Goal: Task Accomplishment & Management: Manage account settings

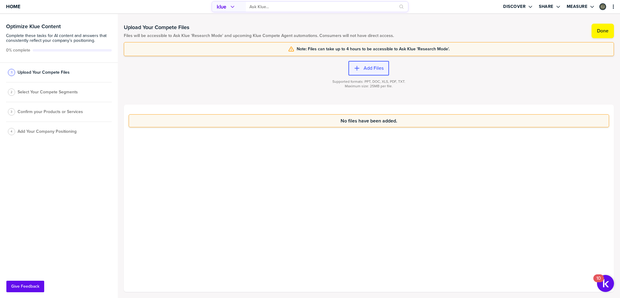
click at [361, 65] on div "button" at bounding box center [362, 68] width 4 height 6
click at [56, 91] on span "Select Your Compete Segments" at bounding box center [48, 92] width 60 height 5
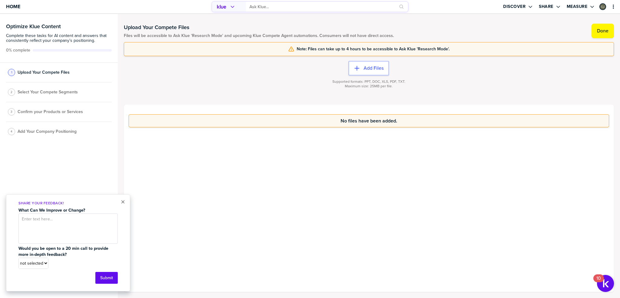
click at [54, 91] on span "Select Your Compete Segments" at bounding box center [48, 92] width 60 height 5
click at [123, 203] on button "×" at bounding box center [123, 201] width 4 height 7
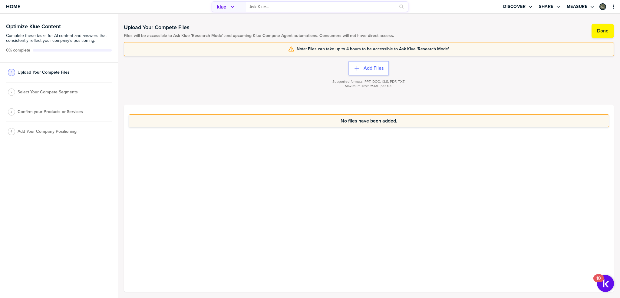
click at [36, 96] on div "2 Select Your Compete Segments" at bounding box center [59, 92] width 106 height 20
click at [46, 92] on span "Select Your Compete Segments" at bounding box center [48, 92] width 60 height 5
click at [599, 34] on label "Done" at bounding box center [603, 31] width 12 height 6
click at [44, 96] on span "Select Your Compete Segments" at bounding box center [48, 93] width 60 height 5
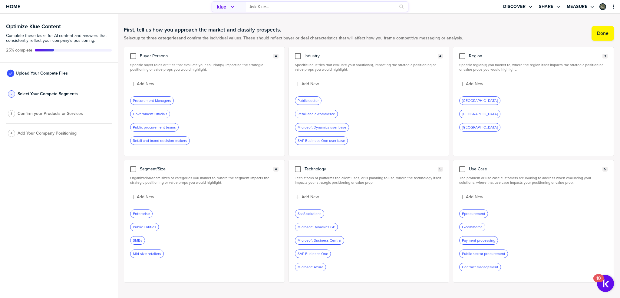
click at [46, 134] on span "Add Your Company Positioning" at bounding box center [47, 133] width 59 height 5
click at [602, 34] on label "Done" at bounding box center [603, 33] width 12 height 6
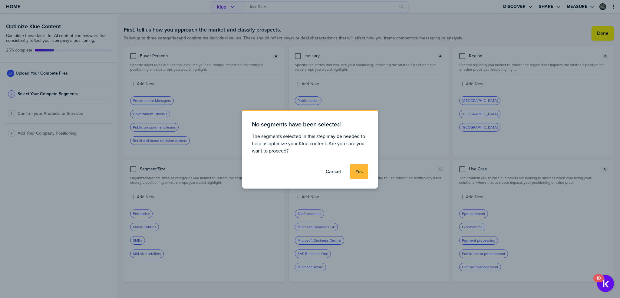
click at [358, 171] on label "Yes" at bounding box center [358, 171] width 7 height 6
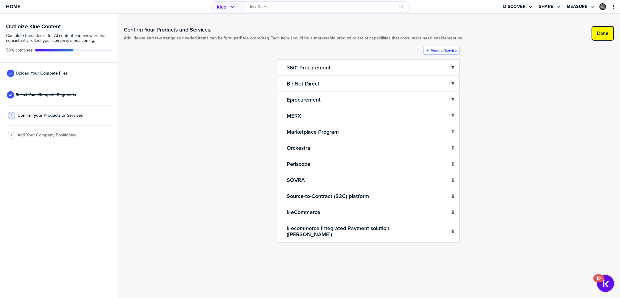
click at [599, 32] on label "Done" at bounding box center [603, 33] width 12 height 6
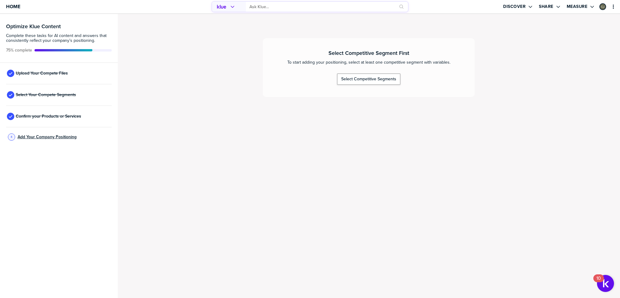
click at [47, 137] on span "Add Your Company Positioning" at bounding box center [47, 136] width 59 height 5
click at [55, 94] on span "Select Your Compete Segments" at bounding box center [46, 94] width 60 height 5
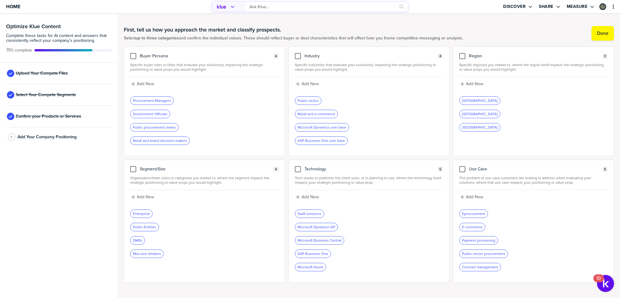
click at [150, 100] on div "Procurement Managers" at bounding box center [151, 101] width 43 height 8
drag, startPoint x: 132, startPoint y: 168, endPoint x: 193, endPoint y: 236, distance: 90.9
click at [133, 168] on div at bounding box center [133, 169] width 6 height 6
click at [133, 166] on input "checkbox" at bounding box center [133, 166] width 0 height 0
click at [163, 252] on icon "button" at bounding box center [164, 253] width 2 height 2
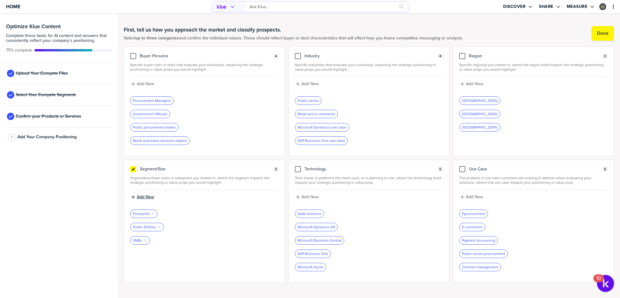
click at [148, 196] on label "Add New" at bounding box center [145, 196] width 17 height 5
click at [178, 195] on input at bounding box center [204, 198] width 148 height 11
type input "States"
click at [195, 214] on div "Enterprise Remove Tag" at bounding box center [204, 213] width 148 height 8
click at [141, 195] on label "Add New" at bounding box center [145, 196] width 17 height 5
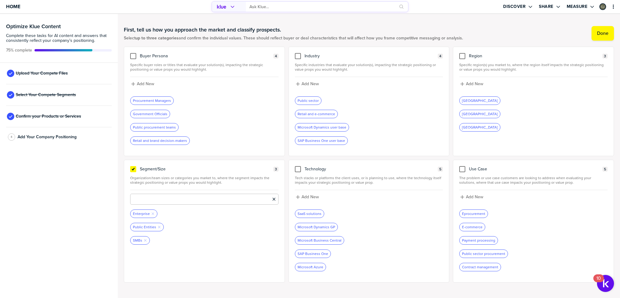
click at [166, 202] on input at bounding box center [204, 198] width 148 height 11
type input "s"
type input "States"
click at [150, 195] on label "Add New" at bounding box center [145, 196] width 17 height 5
click at [150, 195] on input at bounding box center [204, 198] width 148 height 11
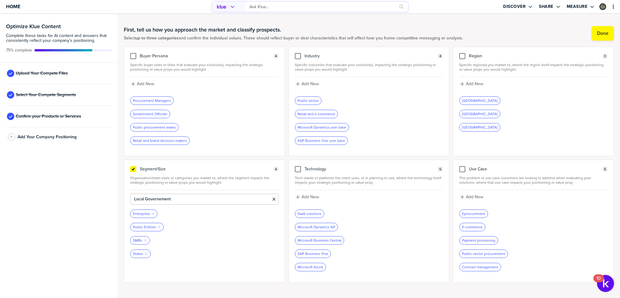
click at [163, 200] on input "Local Governement" at bounding box center [204, 198] width 148 height 11
click at [161, 196] on input "Local Governement" at bounding box center [204, 198] width 148 height 11
type input "Local Government"
click at [147, 196] on label "Add New" at bounding box center [145, 196] width 17 height 5
click at [147, 196] on input at bounding box center [204, 198] width 148 height 11
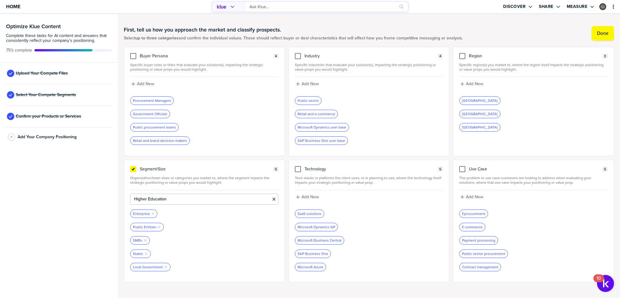
type input "Higher Education"
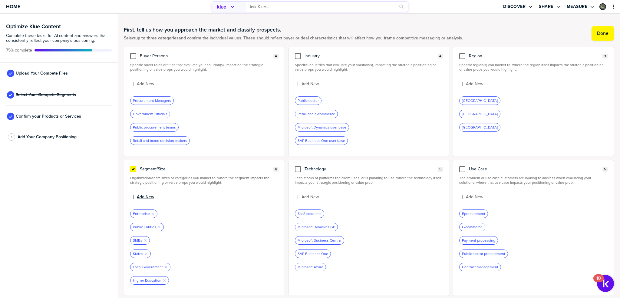
click at [144, 195] on label "Add New" at bounding box center [145, 196] width 17 height 5
click at [144, 195] on input at bounding box center [204, 198] width 148 height 11
click at [229, 243] on div "SMBs Remove Tag" at bounding box center [204, 240] width 148 height 8
click at [51, 138] on span "Add Your Company Positioning" at bounding box center [47, 136] width 59 height 5
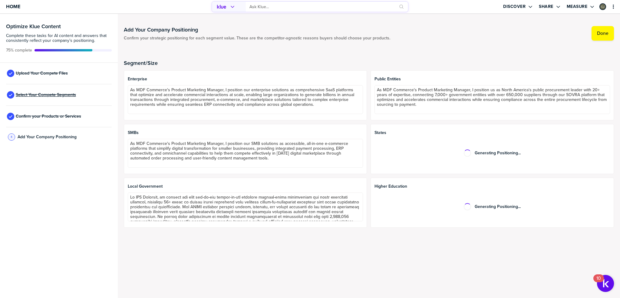
click at [58, 94] on span "Select Your Compete Segments" at bounding box center [46, 94] width 60 height 5
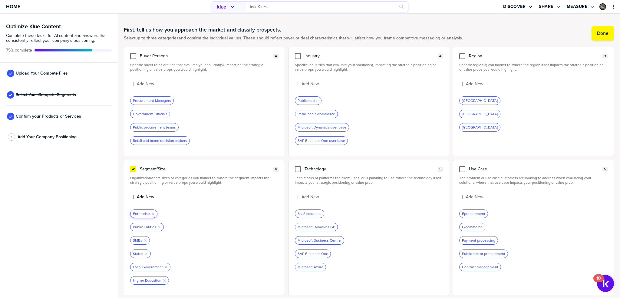
click at [152, 213] on icon "button" at bounding box center [153, 213] width 2 height 2
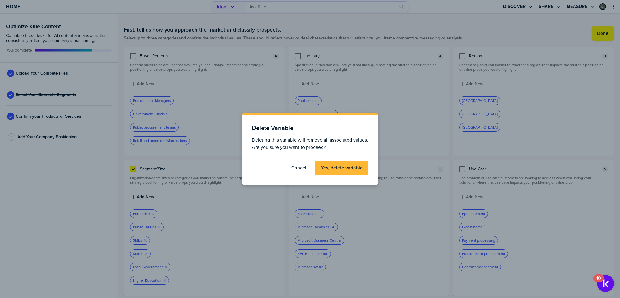
click at [350, 167] on label "Yes, delete variable" at bounding box center [342, 168] width 42 height 6
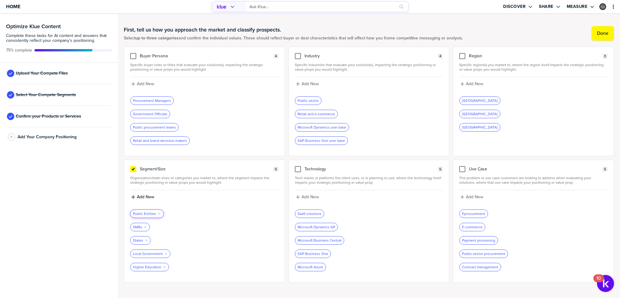
click at [157, 214] on div "Public Entities Remove Tag" at bounding box center [146, 214] width 33 height 8
click at [157, 213] on icon "Remove Tag" at bounding box center [159, 214] width 4 height 4
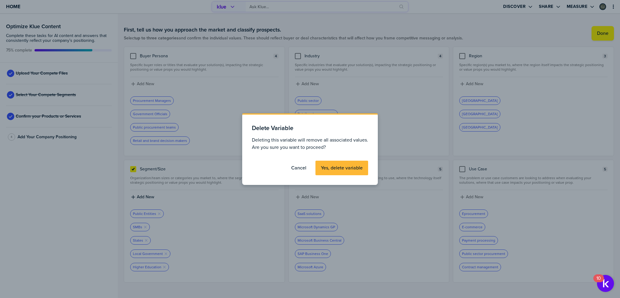
click at [339, 164] on button "Yes, delete variable" at bounding box center [341, 167] width 53 height 15
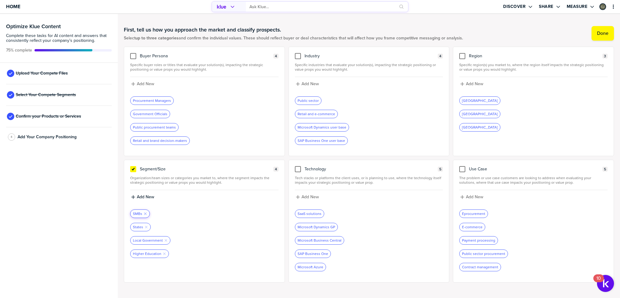
click at [146, 213] on icon "Remove Tag" at bounding box center [146, 214] width 4 height 4
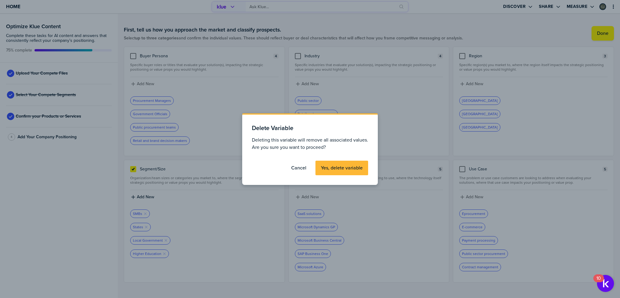
click at [342, 170] on label "Yes, delete variable" at bounding box center [342, 168] width 42 height 6
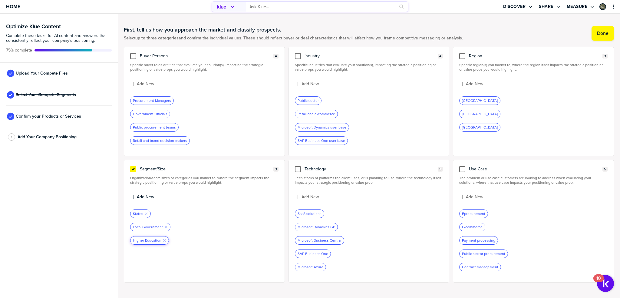
click at [163, 238] on icon "Remove Tag" at bounding box center [165, 240] width 4 height 4
click at [33, 134] on span "Add Your Company Positioning" at bounding box center [47, 136] width 59 height 5
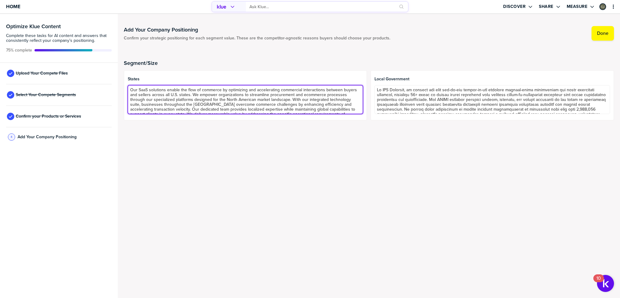
click at [193, 93] on textarea "Our SaaS solutions enable the flow of commerce by optimizing and accelerating c…" at bounding box center [246, 99] width 236 height 29
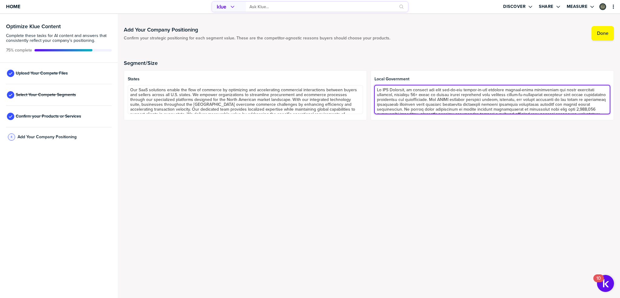
click at [449, 101] on textarea at bounding box center [493, 99] width 236 height 29
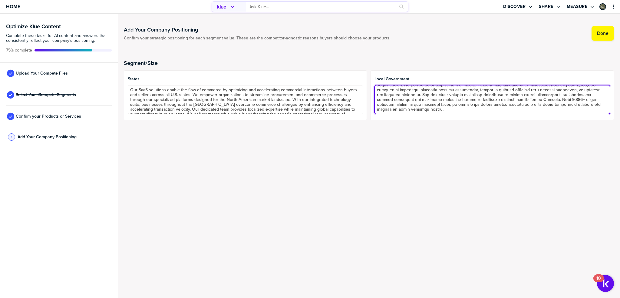
drag, startPoint x: 377, startPoint y: 89, endPoint x: 455, endPoint y: 125, distance: 86.3
click at [455, 125] on div "Segment/Size States Our SaaS solutions enable the flow of commerce by optimizin…" at bounding box center [369, 87] width 490 height 81
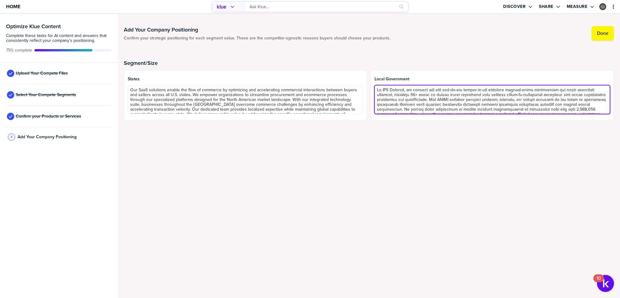
click at [444, 104] on textarea at bounding box center [493, 99] width 236 height 29
click at [446, 103] on textarea at bounding box center [493, 99] width 236 height 29
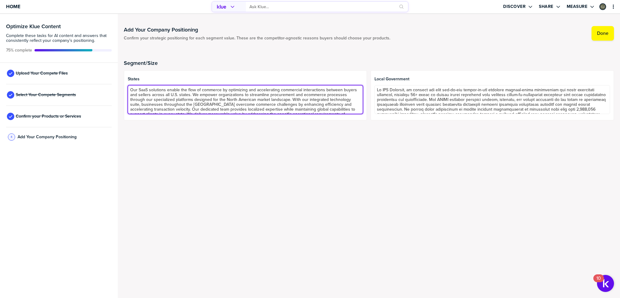
click at [304, 87] on textarea "Our SaaS solutions enable the flow of commerce by optimizing and accelerating c…" at bounding box center [246, 99] width 236 height 29
drag, startPoint x: 237, startPoint y: 91, endPoint x: 253, endPoint y: 114, distance: 28.1
click at [253, 114] on div "States Our SaaS solutions enable the flow of commerce by optimizing and acceler…" at bounding box center [245, 95] width 243 height 50
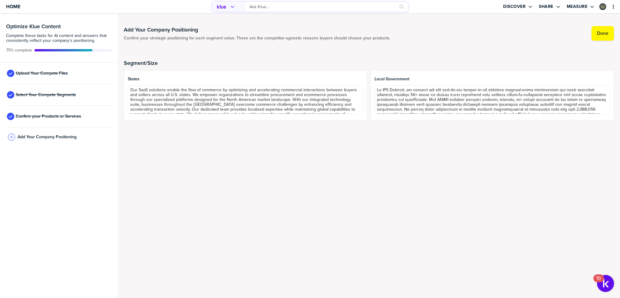
click at [243, 152] on div "Add Your Company Positioning Confirm your strategic positioning for each segmen…" at bounding box center [369, 156] width 502 height 284
click at [75, 115] on span "Confirm your Products or Services" at bounding box center [48, 116] width 65 height 5
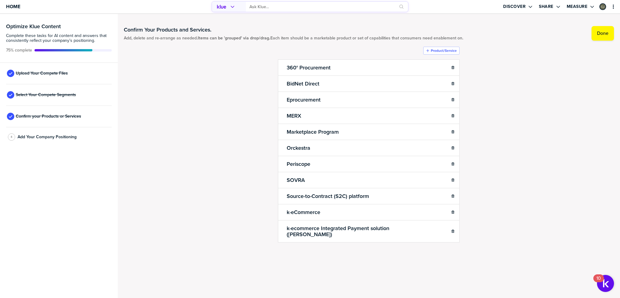
click at [81, 79] on div "Upload Your Compete Files" at bounding box center [59, 73] width 106 height 21
click at [47, 69] on div "Upload Your Compete Files" at bounding box center [59, 73] width 106 height 21
click at [48, 73] on span "Upload Your Compete Files" at bounding box center [42, 73] width 52 height 5
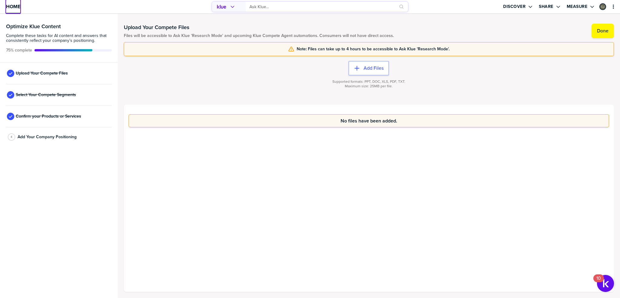
click at [14, 6] on span "Home" at bounding box center [13, 6] width 14 height 5
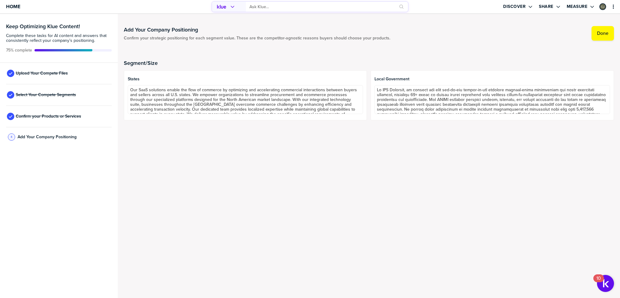
click at [236, 120] on div "Segment/Size States Our SaaS solutions enable the flow of commerce by optimizin…" at bounding box center [369, 87] width 490 height 81
click at [14, 4] on span "Home" at bounding box center [13, 6] width 14 height 5
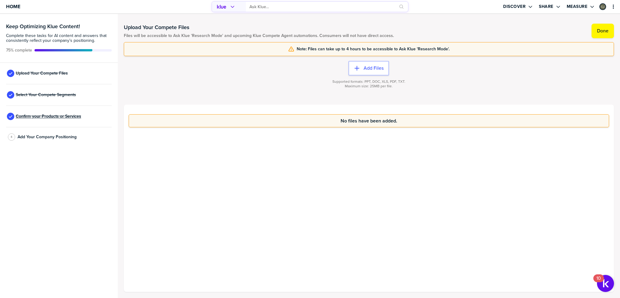
click at [70, 116] on span "Confirm your Products or Services" at bounding box center [48, 116] width 65 height 5
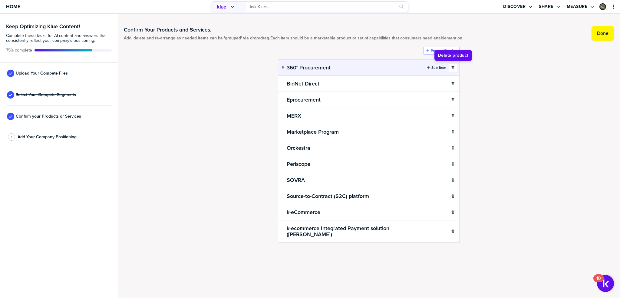
click at [455, 67] on div "button" at bounding box center [452, 68] width 7 height 4
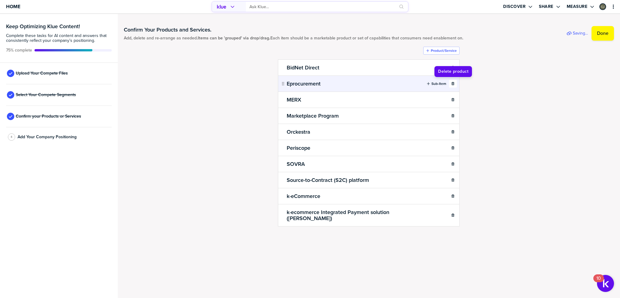
click at [454, 82] on icon "button" at bounding box center [453, 83] width 3 height 3
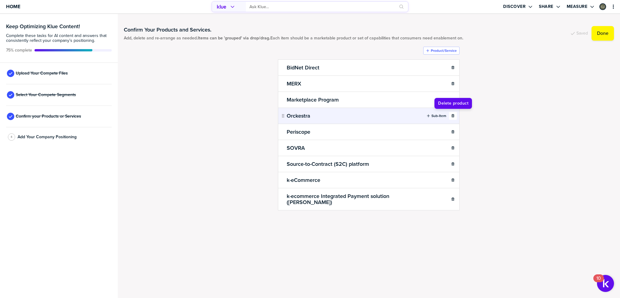
click at [455, 114] on div "button" at bounding box center [452, 116] width 7 height 4
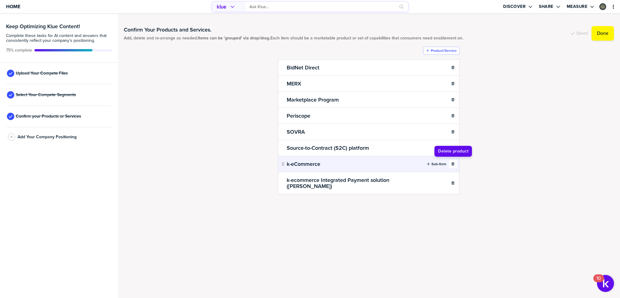
click at [454, 163] on icon "button" at bounding box center [453, 163] width 3 height 3
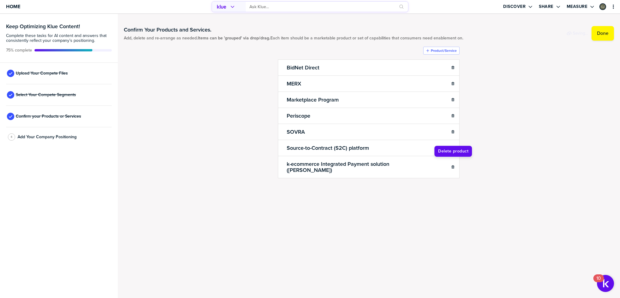
click at [454, 165] on icon "button" at bounding box center [453, 166] width 3 height 3
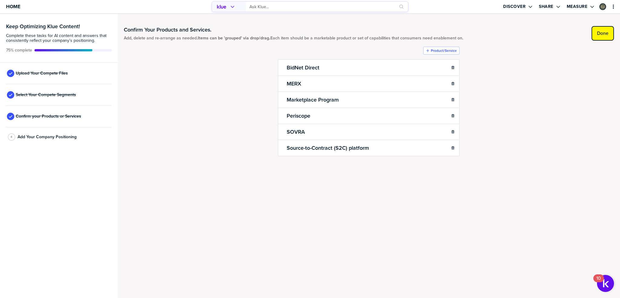
click at [599, 35] on label "Done" at bounding box center [603, 33] width 12 height 6
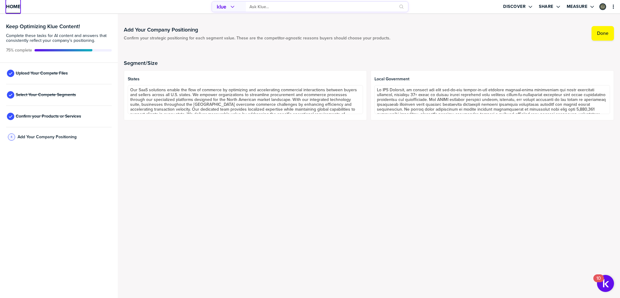
click at [10, 11] on link "Home" at bounding box center [13, 6] width 14 height 13
